Goal: Task Accomplishment & Management: Complete application form

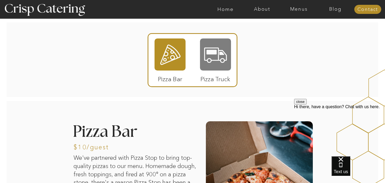
click at [219, 46] on div at bounding box center [215, 55] width 31 height 32
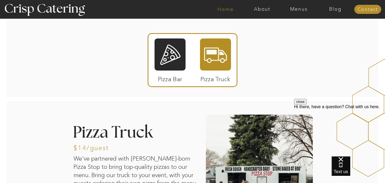
click at [221, 10] on nav "Home" at bounding box center [225, 9] width 37 height 5
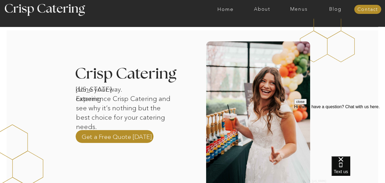
scroll to position [134, 0]
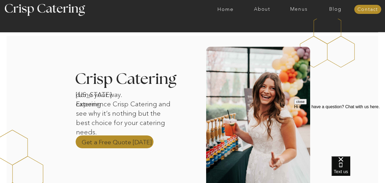
click at [142, 141] on p "Get a Free Quote [DATE]" at bounding box center [117, 142] width 70 height 8
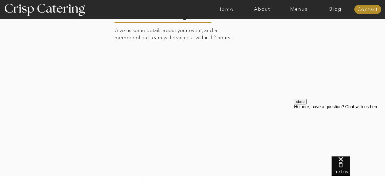
scroll to position [147, 0]
